Goal: Check status: Check status

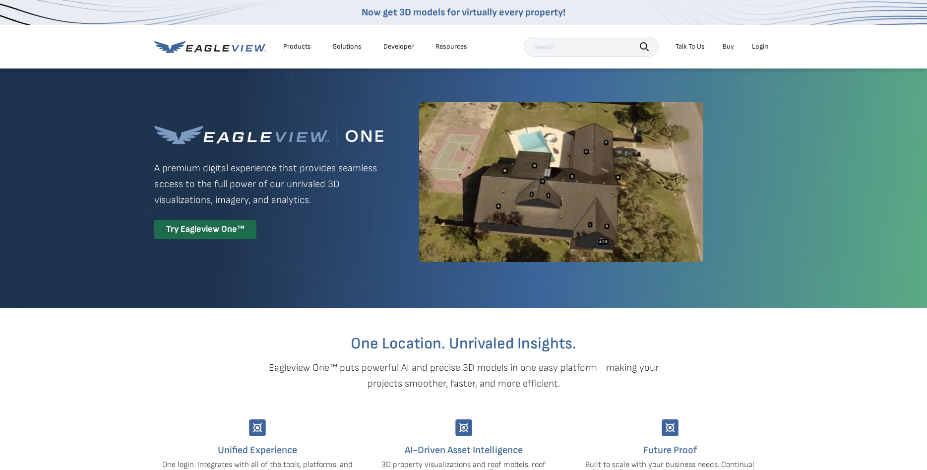
click at [756, 50] on div "Login" at bounding box center [760, 46] width 16 height 9
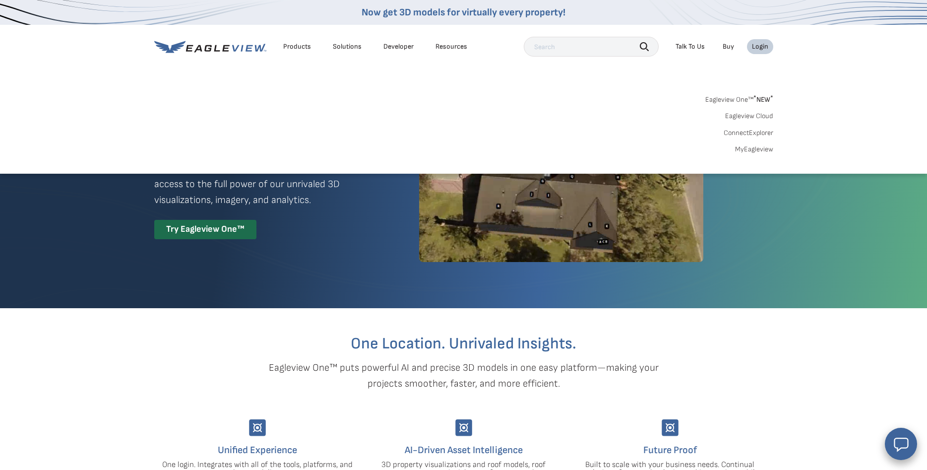
click at [720, 97] on link "Eagleview One™ * NEW *" at bounding box center [739, 97] width 68 height 11
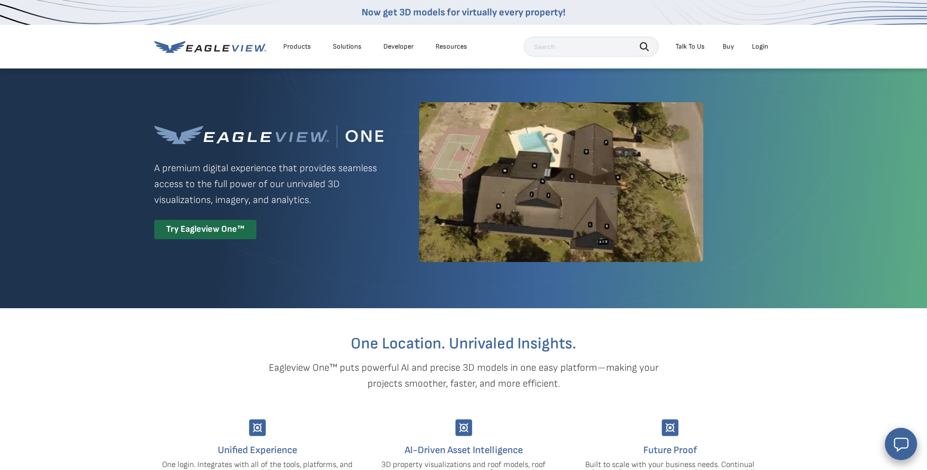
click at [756, 46] on div "Login" at bounding box center [760, 46] width 16 height 9
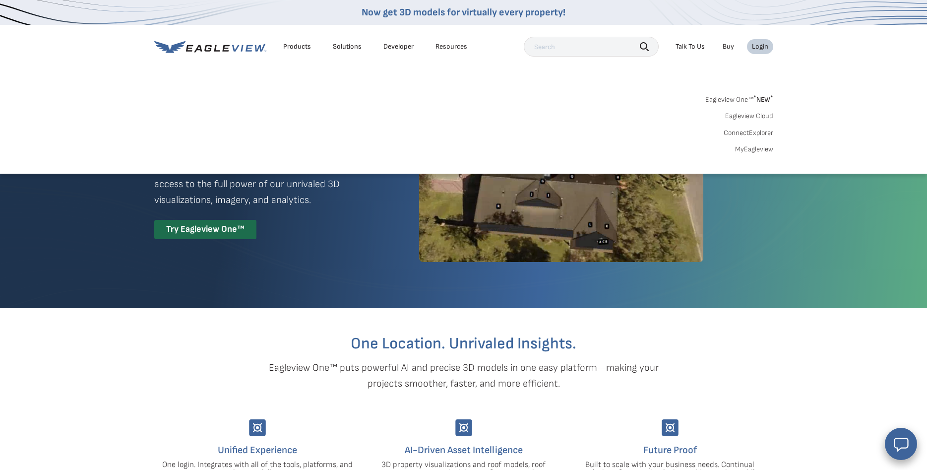
click at [756, 148] on link "MyEagleview" at bounding box center [754, 149] width 38 height 9
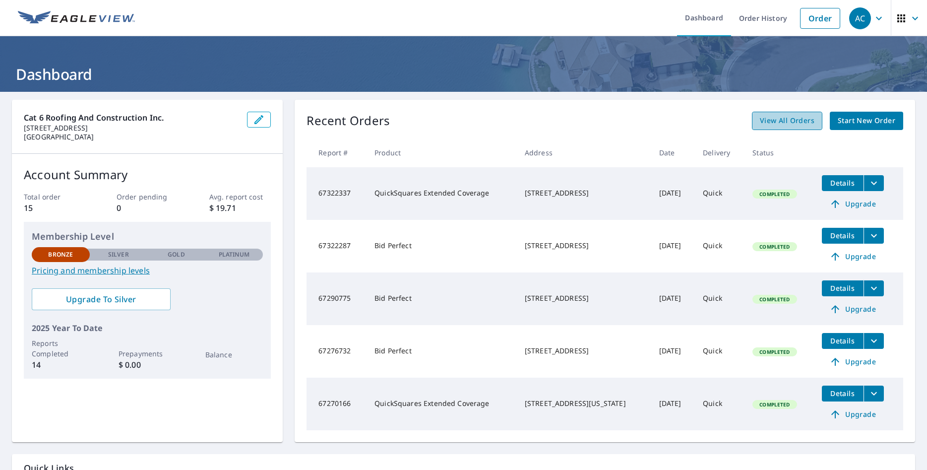
click at [787, 124] on span "View All Orders" at bounding box center [787, 121] width 55 height 12
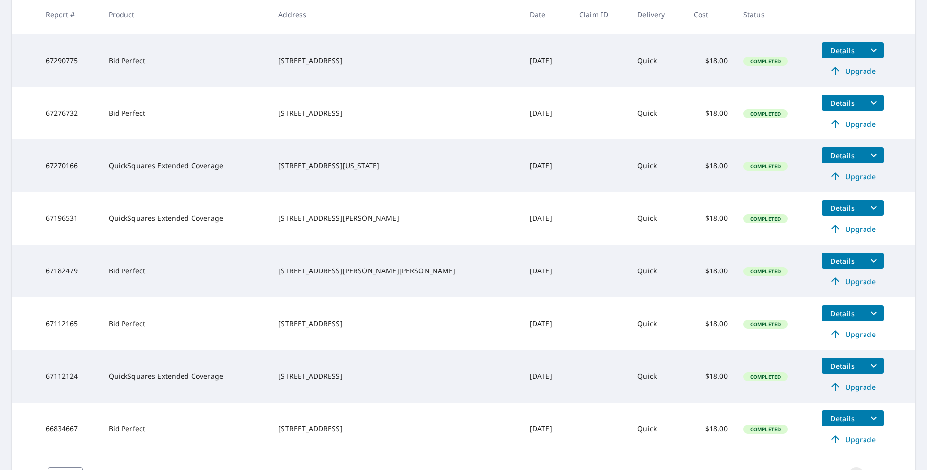
scroll to position [349, 0]
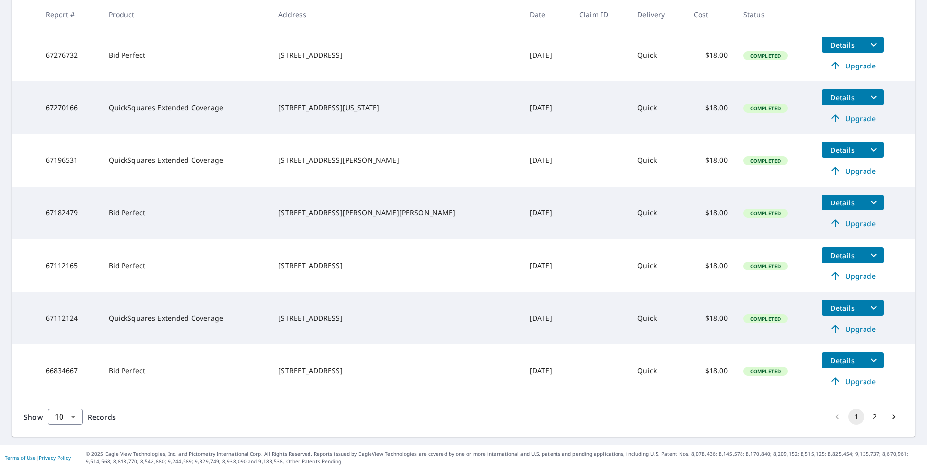
click at [875, 418] on button "2" at bounding box center [875, 417] width 16 height 16
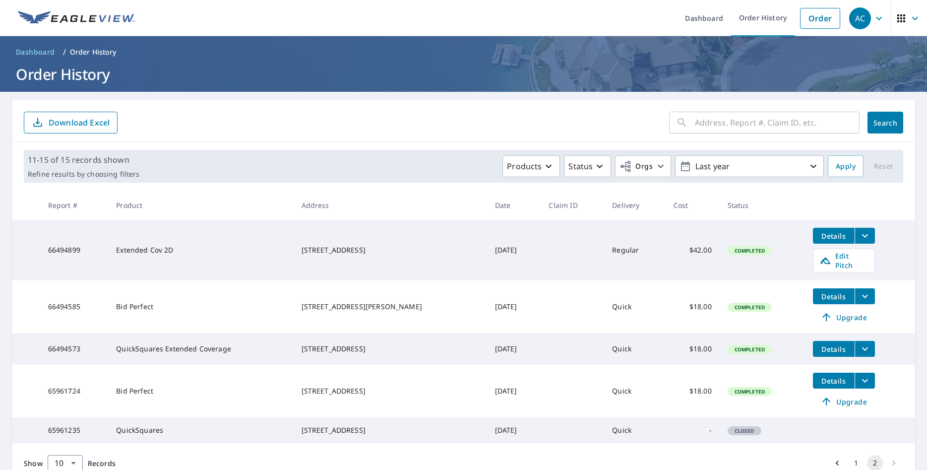
scroll to position [53, 0]
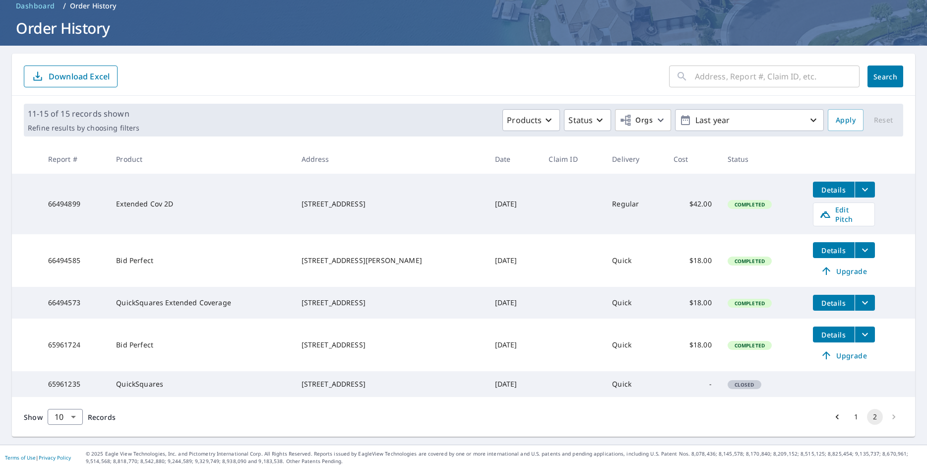
click at [854, 417] on button "1" at bounding box center [856, 417] width 16 height 16
